Goal: Find specific page/section: Find specific page/section

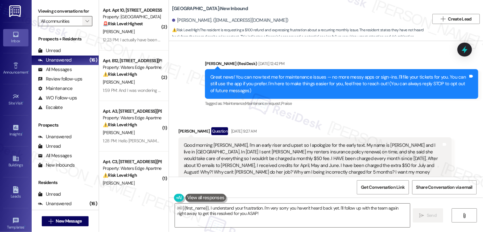
click at [85, 24] on icon "" at bounding box center [86, 21] width 3 height 5
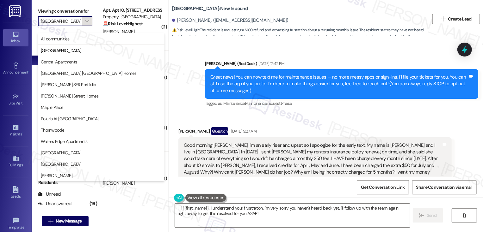
type input "[GEOGRAPHIC_DATA]"
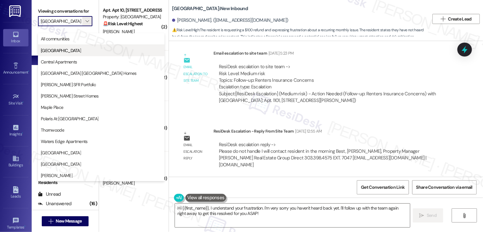
click at [84, 54] on button "[GEOGRAPHIC_DATA]" at bounding box center [101, 50] width 126 height 11
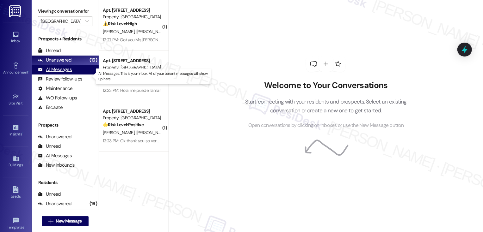
click at [85, 75] on div "All Messages (undefined)" at bounding box center [65, 69] width 67 height 9
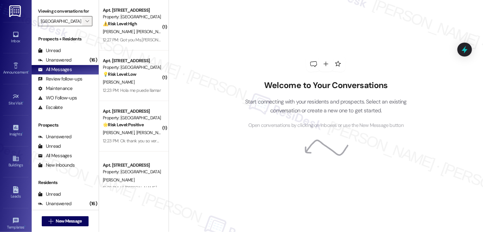
click at [86, 26] on span "" at bounding box center [87, 21] width 6 height 10
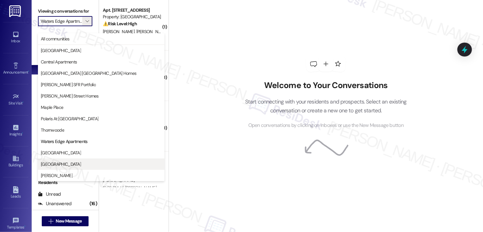
click at [63, 162] on span "[GEOGRAPHIC_DATA]" at bounding box center [61, 164] width 40 height 6
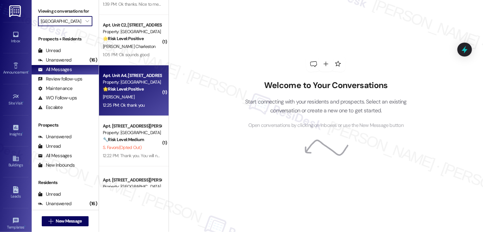
scroll to position [1, 0]
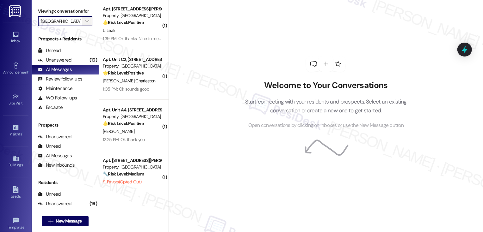
click at [85, 24] on icon "" at bounding box center [86, 21] width 3 height 5
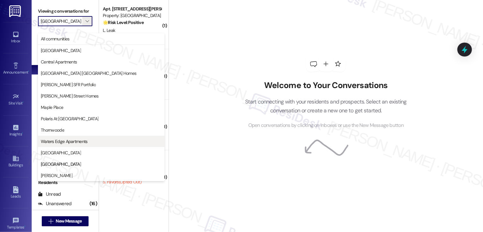
click at [58, 140] on span "Waters Edge Apartments" at bounding box center [64, 141] width 47 height 6
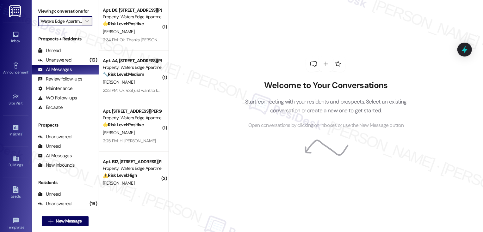
click at [86, 26] on span "" at bounding box center [87, 21] width 6 height 10
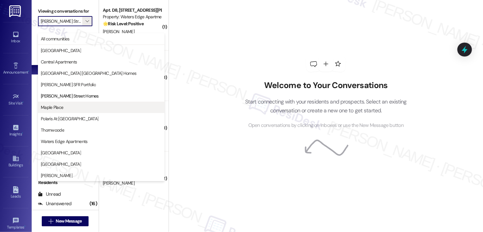
click at [62, 103] on button "Maple Place" at bounding box center [101, 107] width 126 height 11
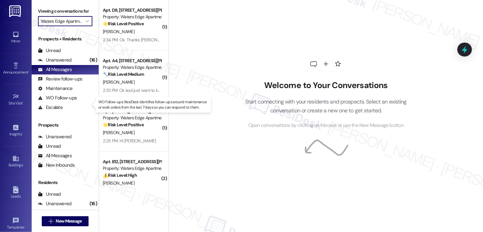
type input "Maple Place"
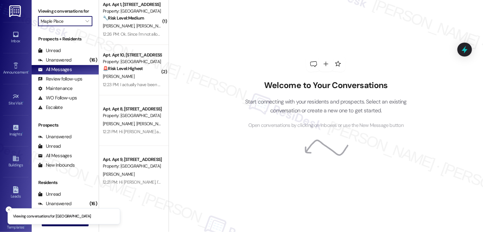
scroll to position [220, 0]
